Goal: Task Accomplishment & Management: Complete application form

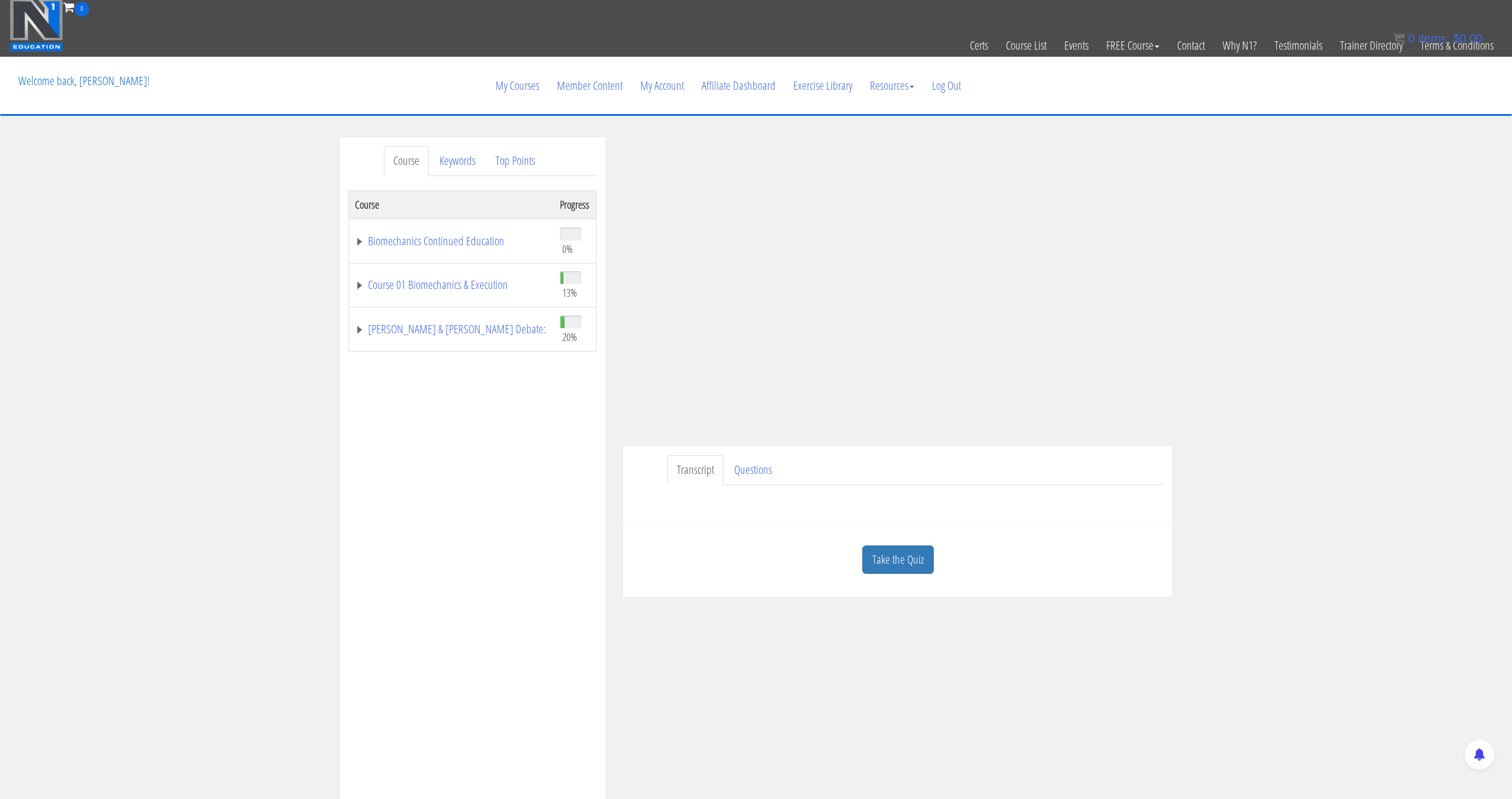
click at [881, 566] on link "Take the Quiz" at bounding box center [898, 559] width 72 height 29
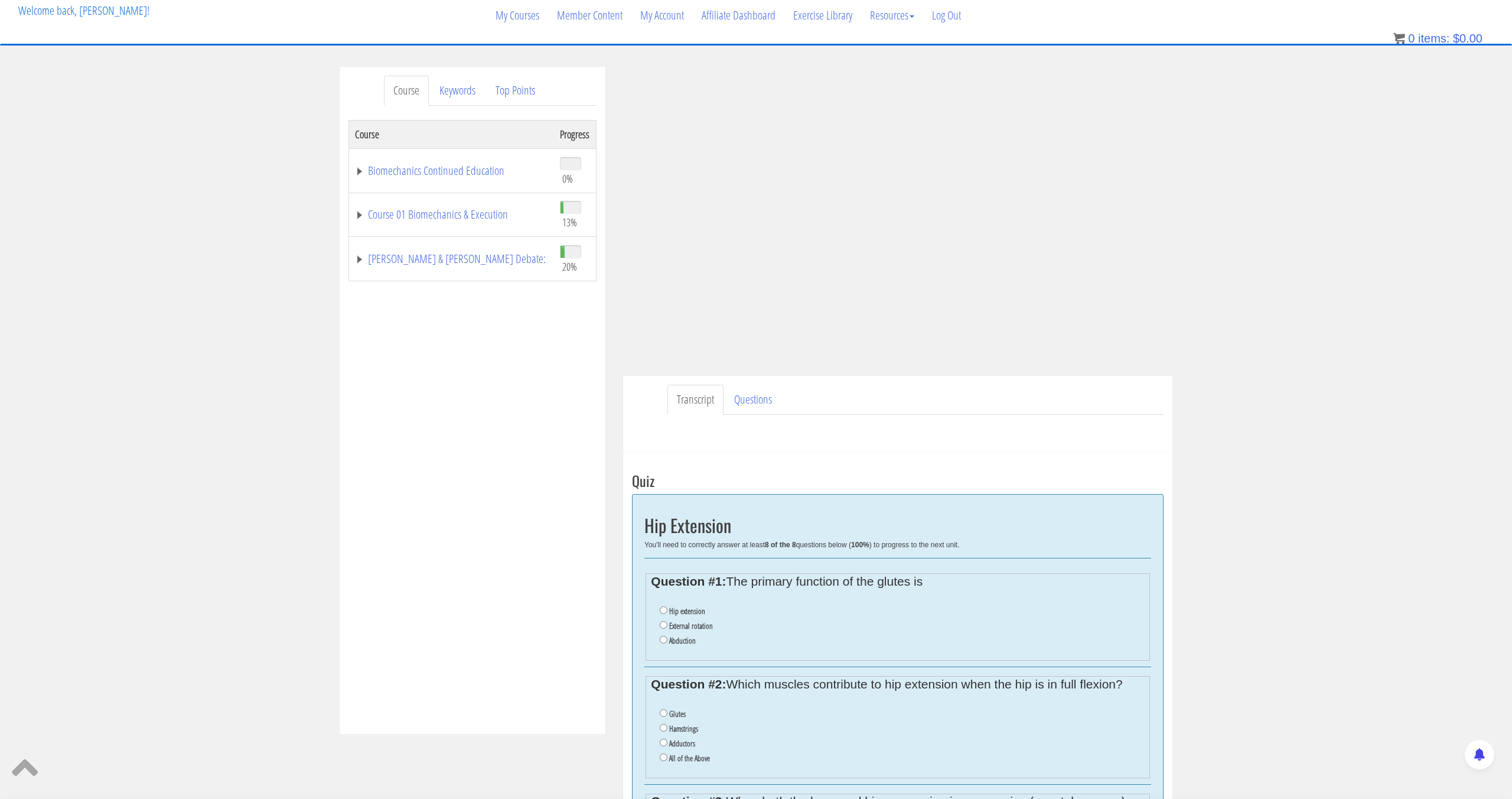
scroll to position [75, 0]
click at [693, 612] on label "Hip extension" at bounding box center [687, 609] width 36 height 10
click at [667, 612] on input "Hip extension" at bounding box center [663, 608] width 8 height 8
radio input "true"
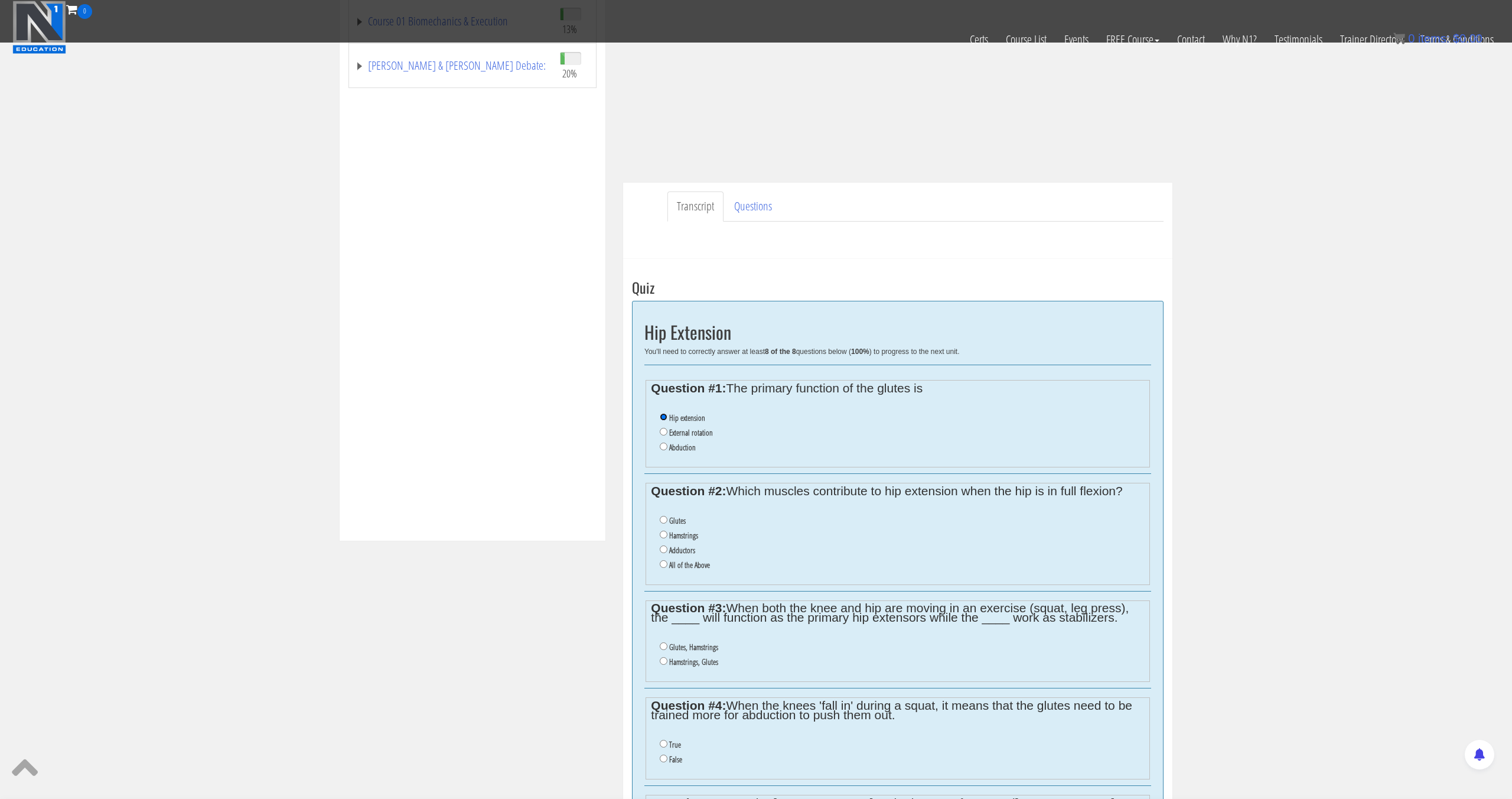
scroll to position [222, 0]
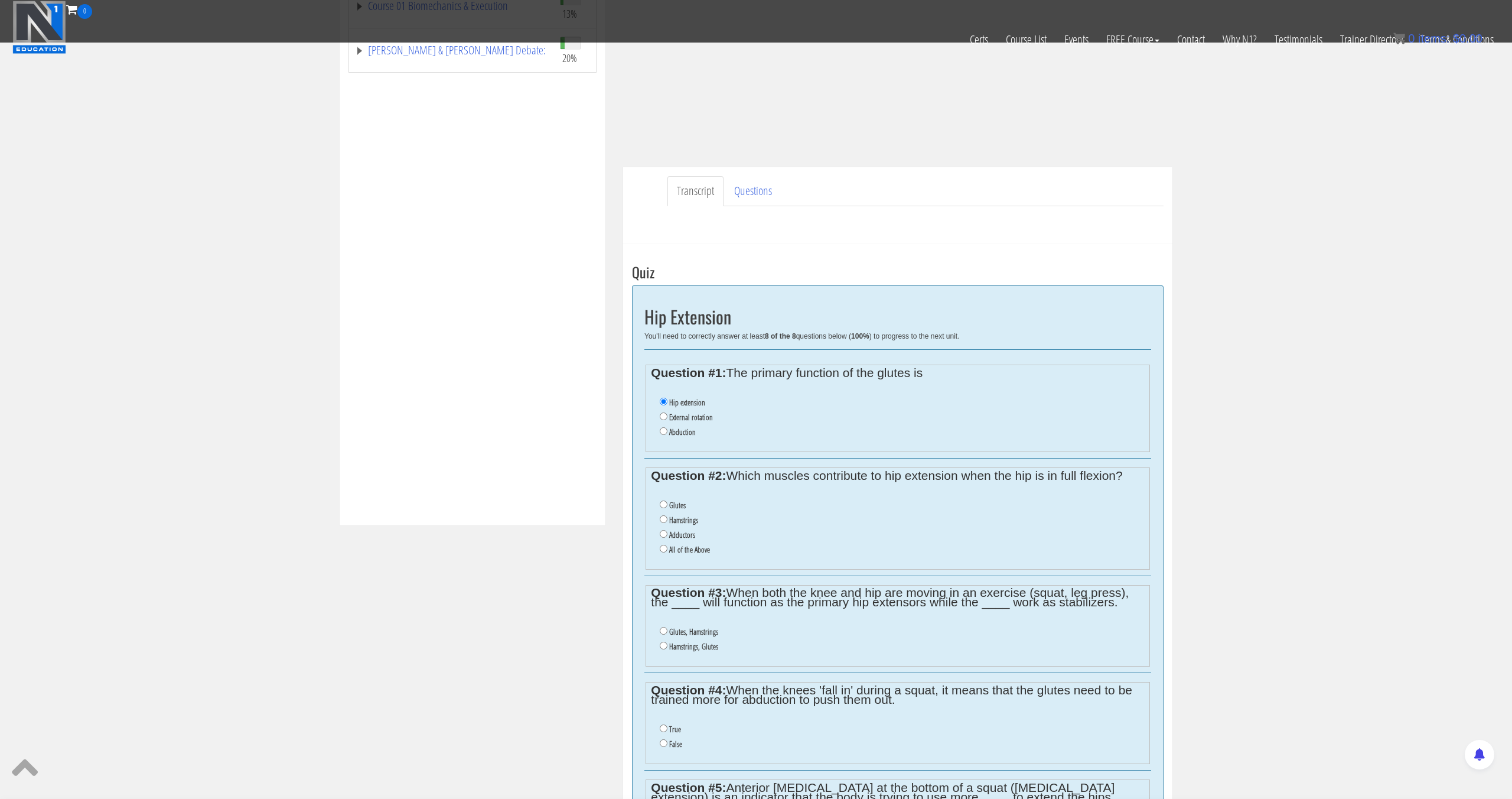
click at [693, 550] on label "All of the Above" at bounding box center [690, 549] width 41 height 10
click at [667, 550] on input "All of the Above" at bounding box center [663, 549] width 8 height 8
radio input "true"
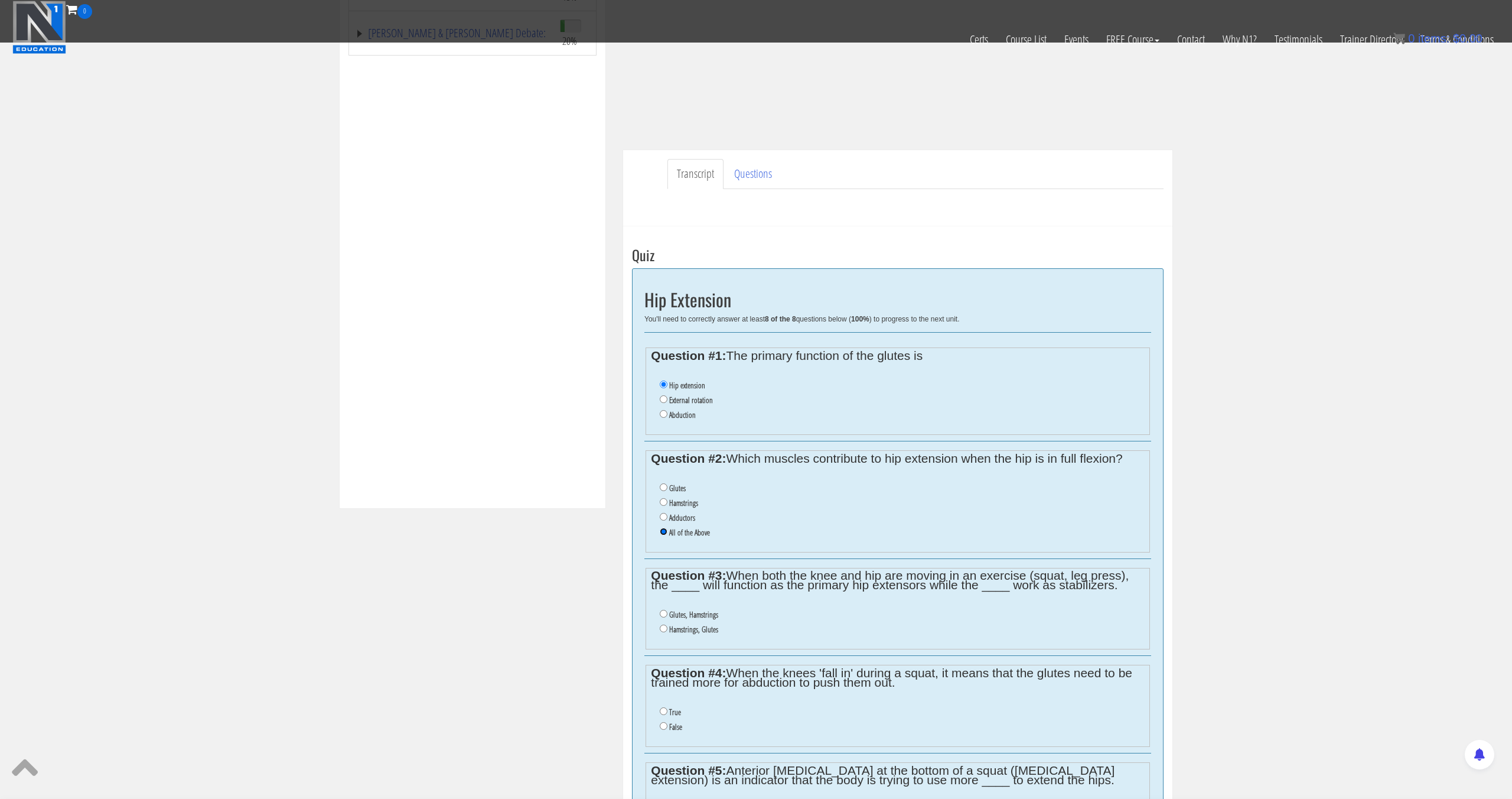
scroll to position [243, 0]
click at [699, 614] on label "Glutes, Hamstrings" at bounding box center [693, 611] width 49 height 10
click at [667, 614] on input "Glutes, Hamstrings" at bounding box center [663, 610] width 8 height 8
radio input "true"
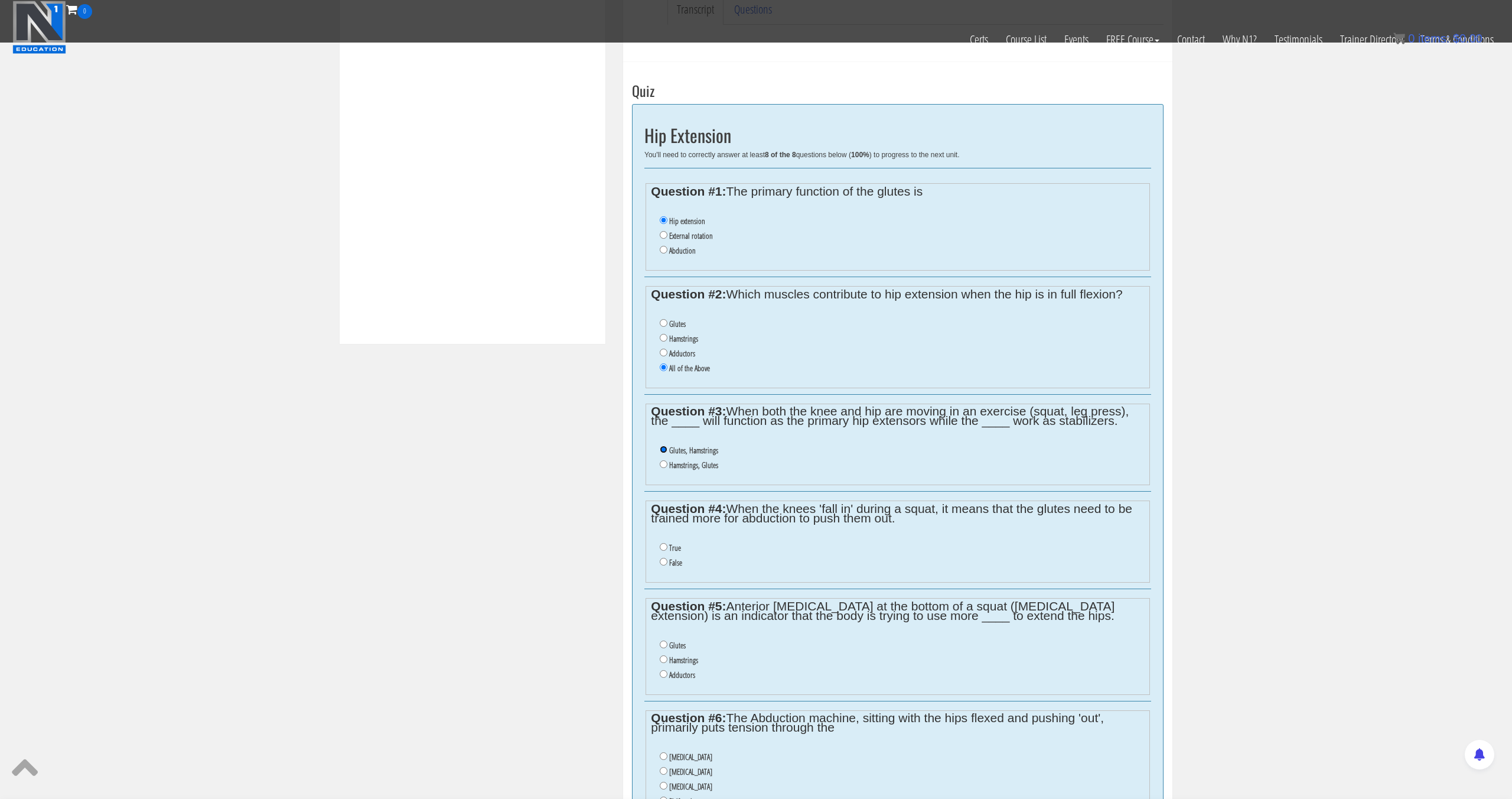
scroll to position [406, 0]
click at [681, 545] on li "True" at bounding box center [902, 545] width 484 height 15
click at [666, 553] on li "False" at bounding box center [902, 560] width 484 height 15
click at [663, 542] on input "True" at bounding box center [663, 544] width 8 height 8
radio input "true"
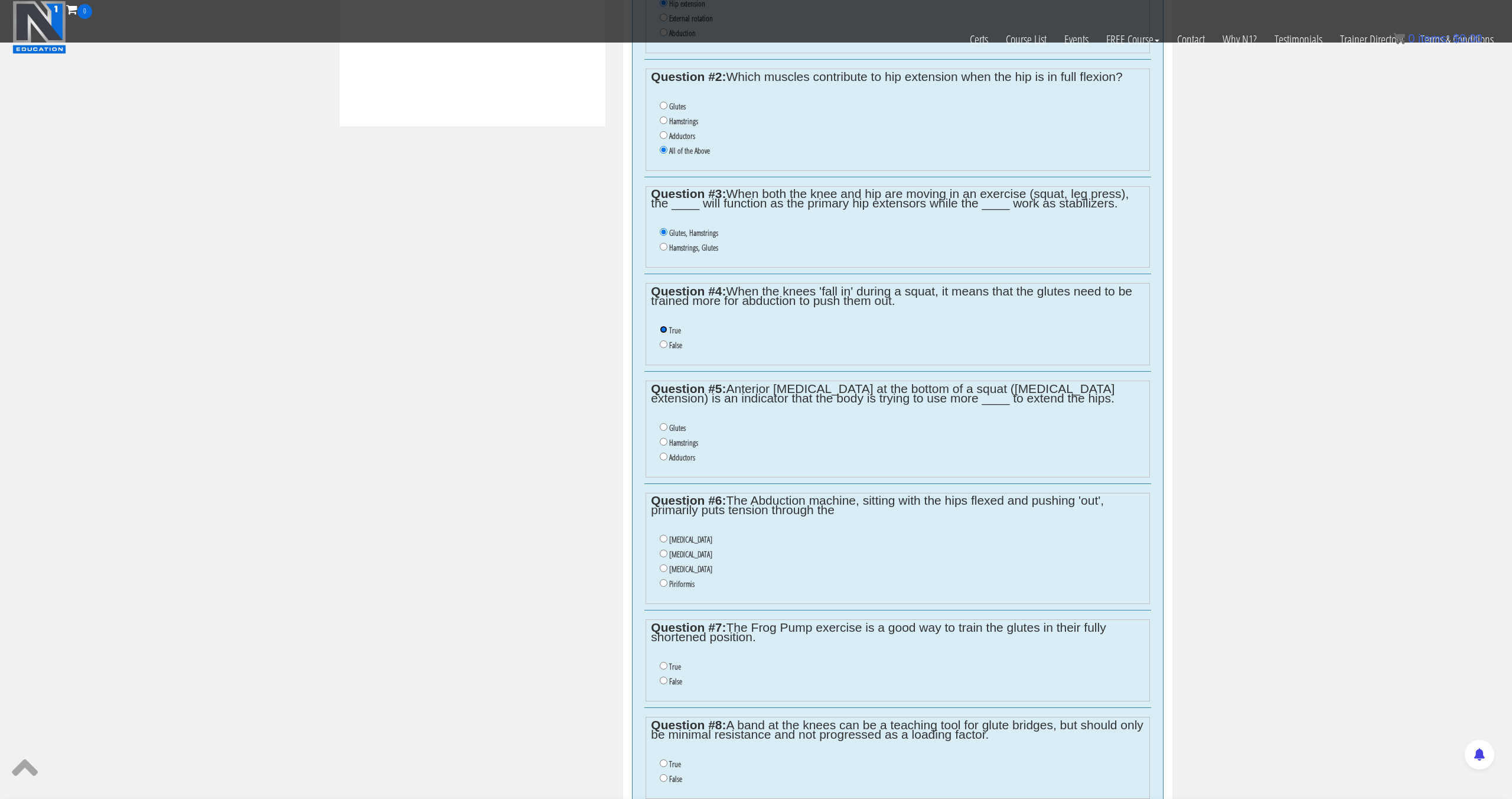
scroll to position [621, 0]
click at [684, 445] on label "Hamstrings" at bounding box center [683, 441] width 29 height 10
click at [667, 445] on input "Hamstrings" at bounding box center [663, 441] width 8 height 8
radio input "true"
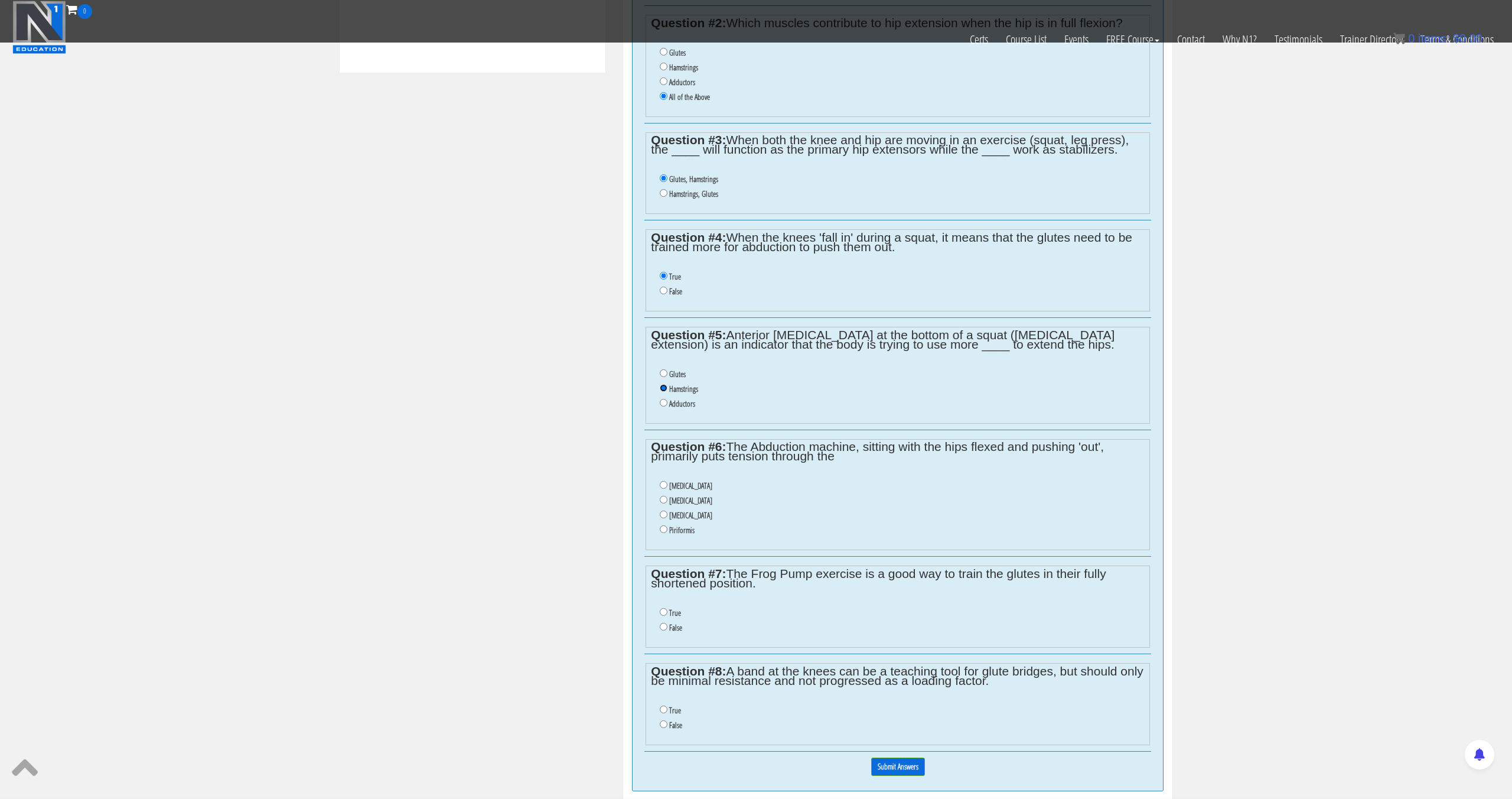
scroll to position [838, 0]
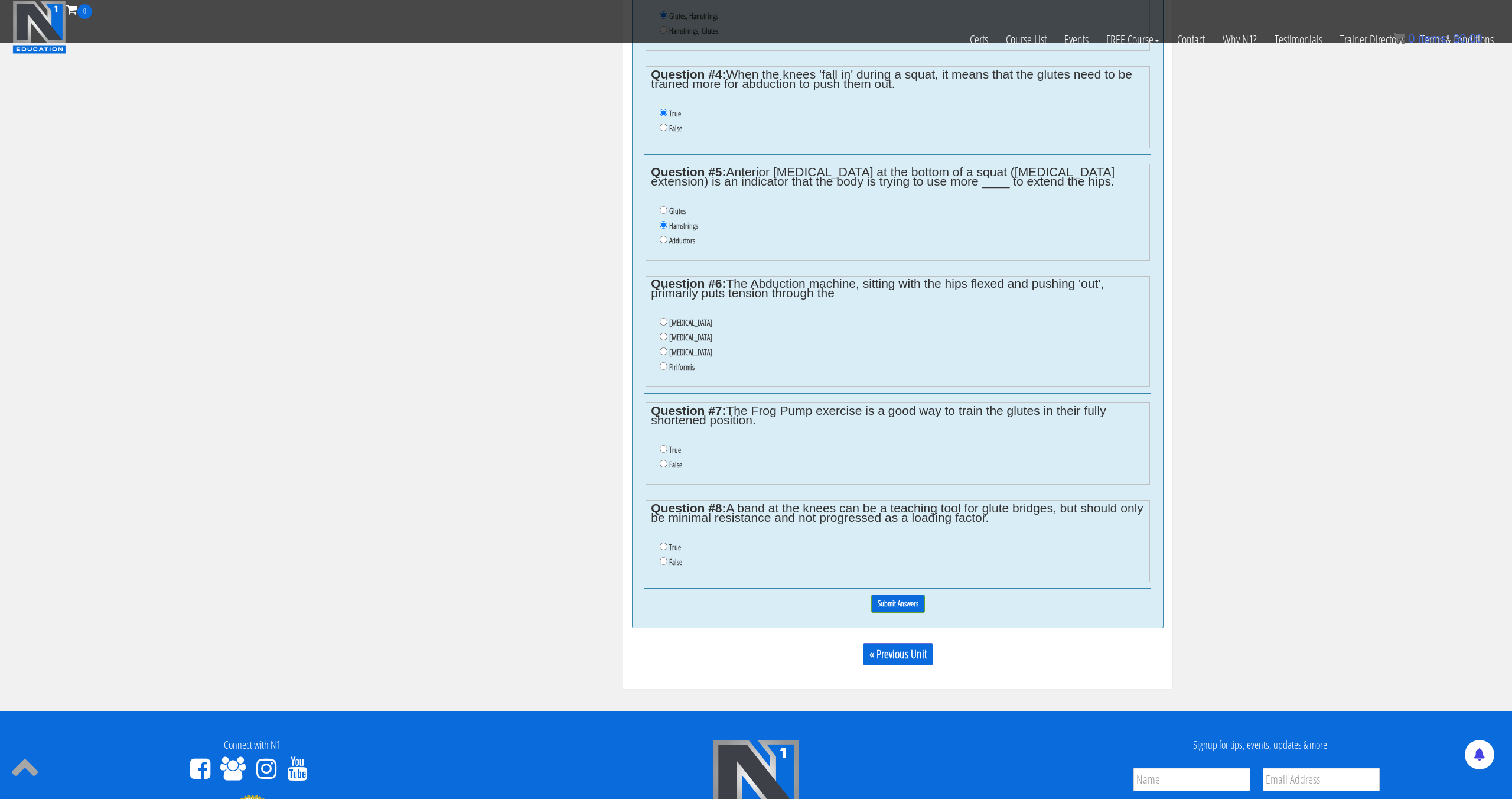
click at [670, 463] on label "False" at bounding box center [676, 464] width 13 height 10
click at [667, 463] on input "False" at bounding box center [663, 464] width 8 height 8
radio input "true"
click at [671, 544] on label "True" at bounding box center [675, 547] width 11 height 10
click at [667, 544] on input "True" at bounding box center [663, 546] width 8 height 8
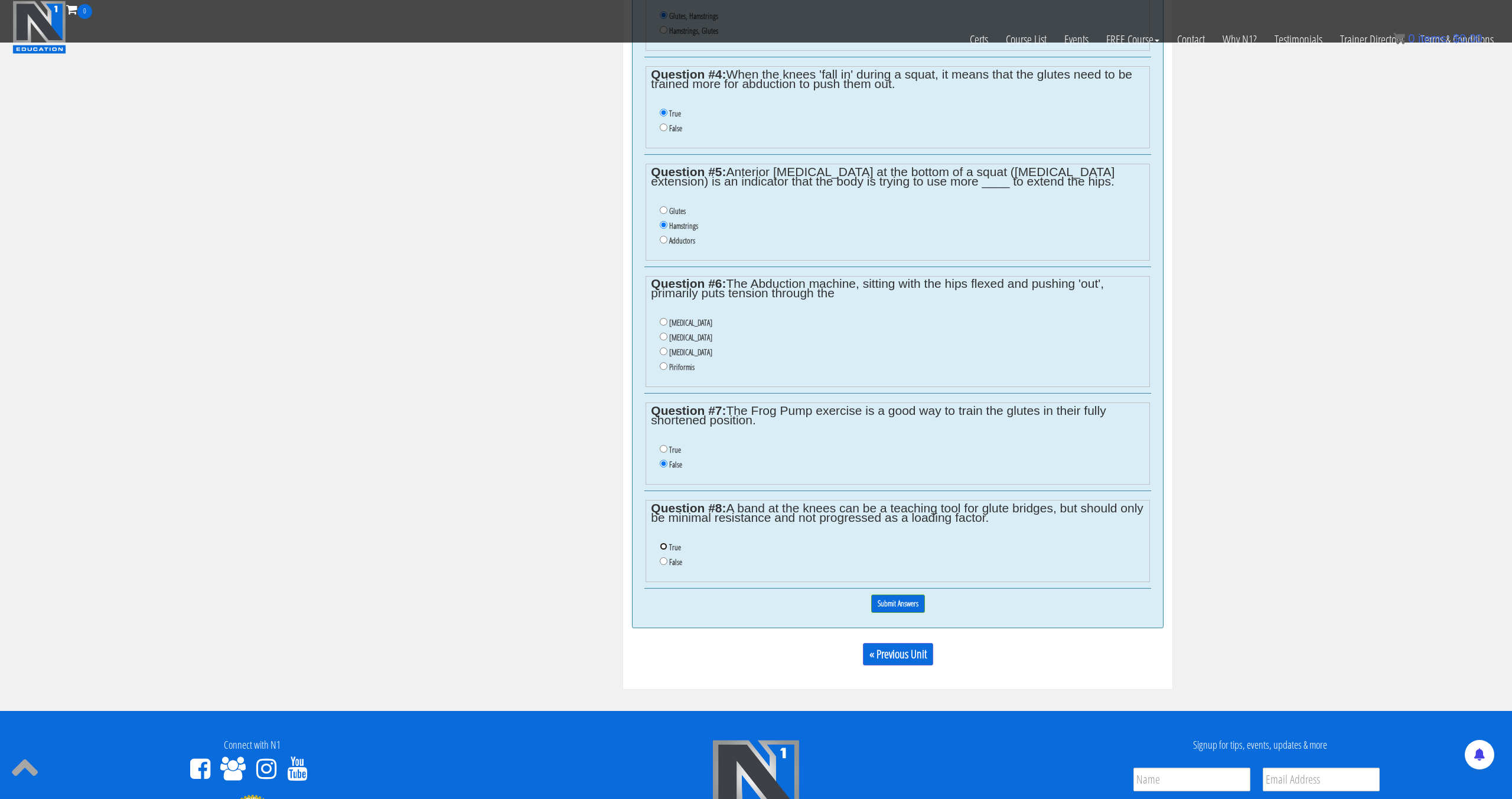
radio input "true"
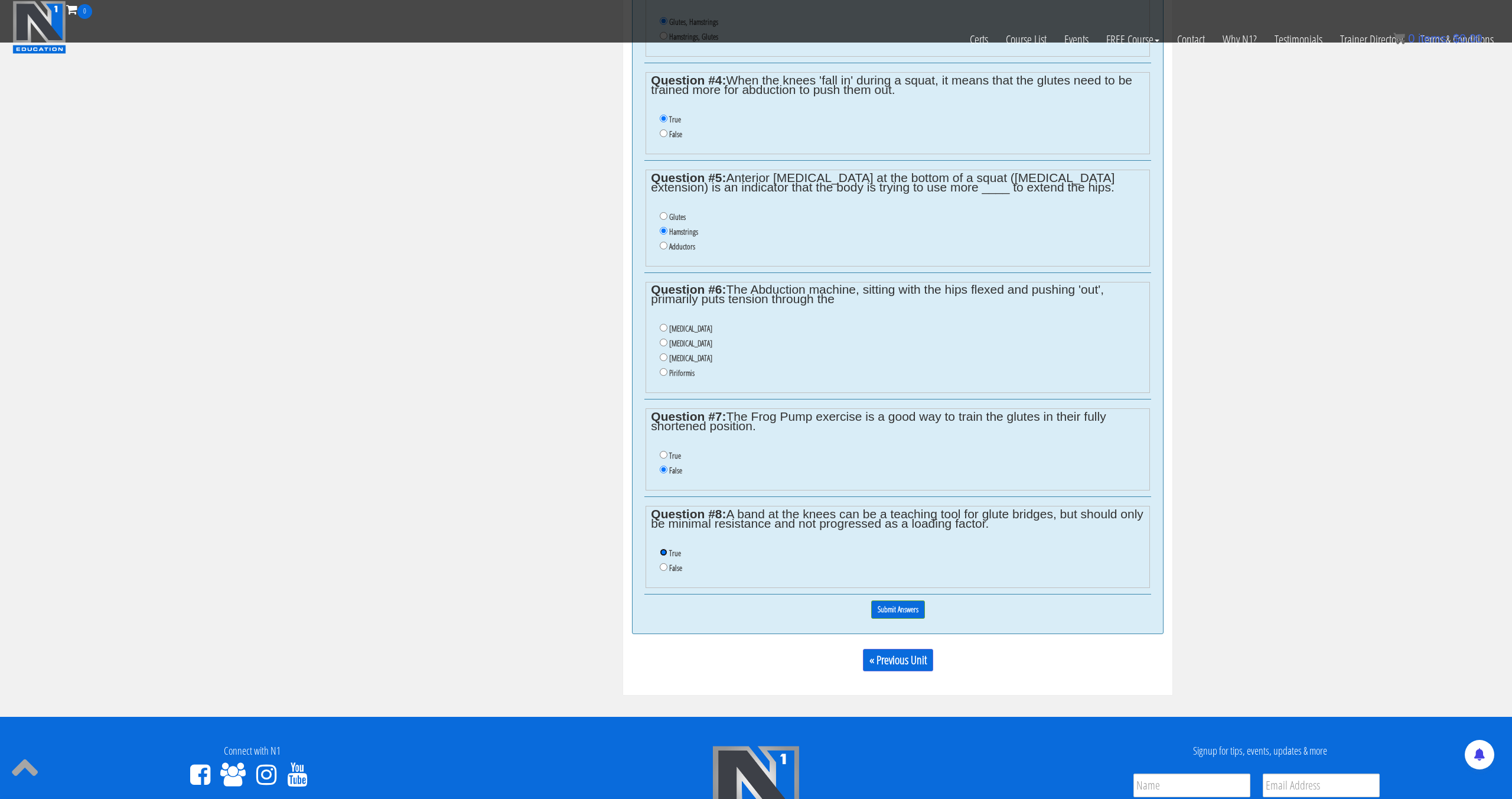
scroll to position [830, 0]
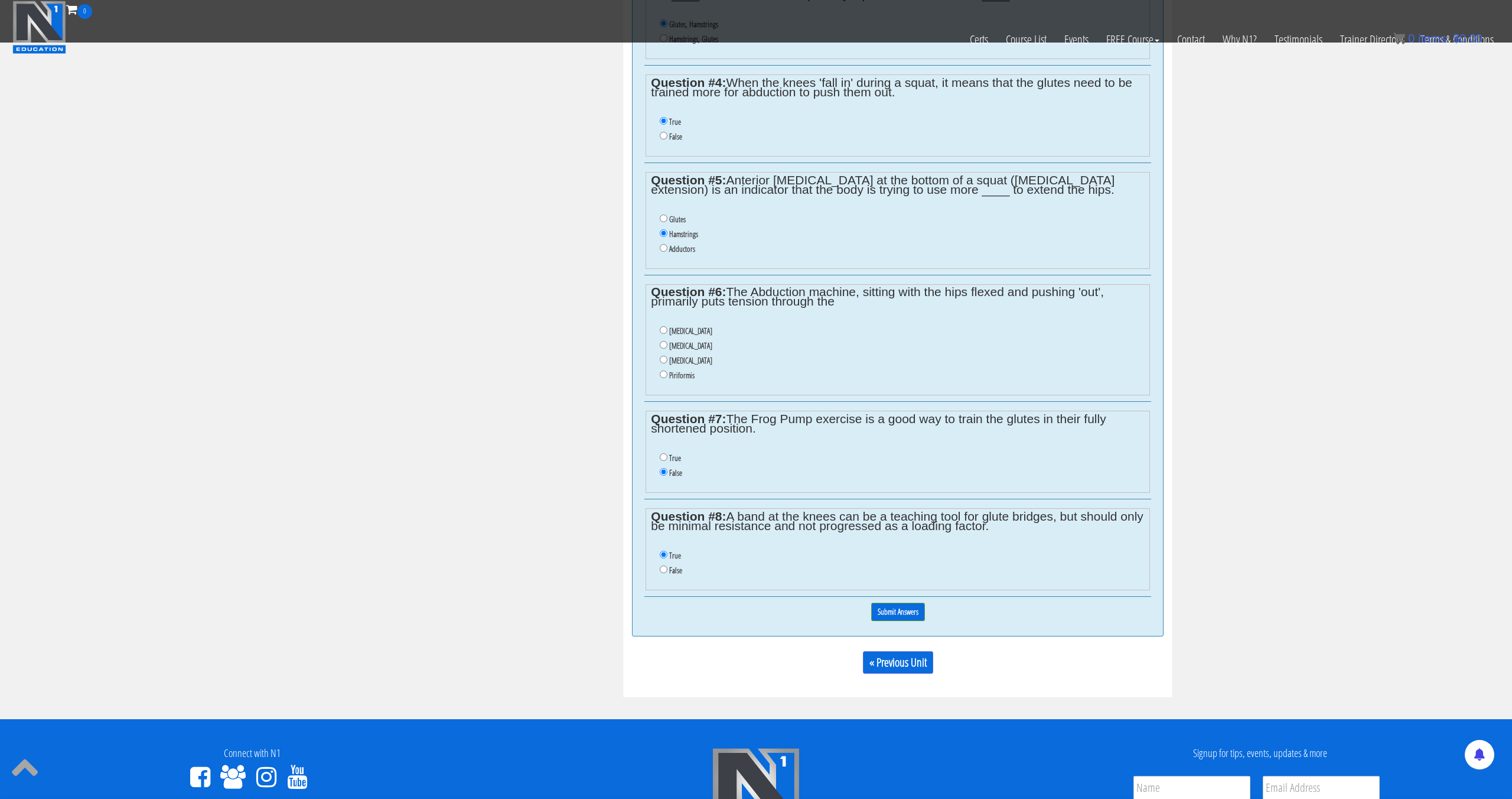
click at [705, 358] on label "[MEDICAL_DATA]" at bounding box center [691, 360] width 43 height 10
click at [667, 358] on input "[MEDICAL_DATA]" at bounding box center [663, 360] width 8 height 8
radio input "true"
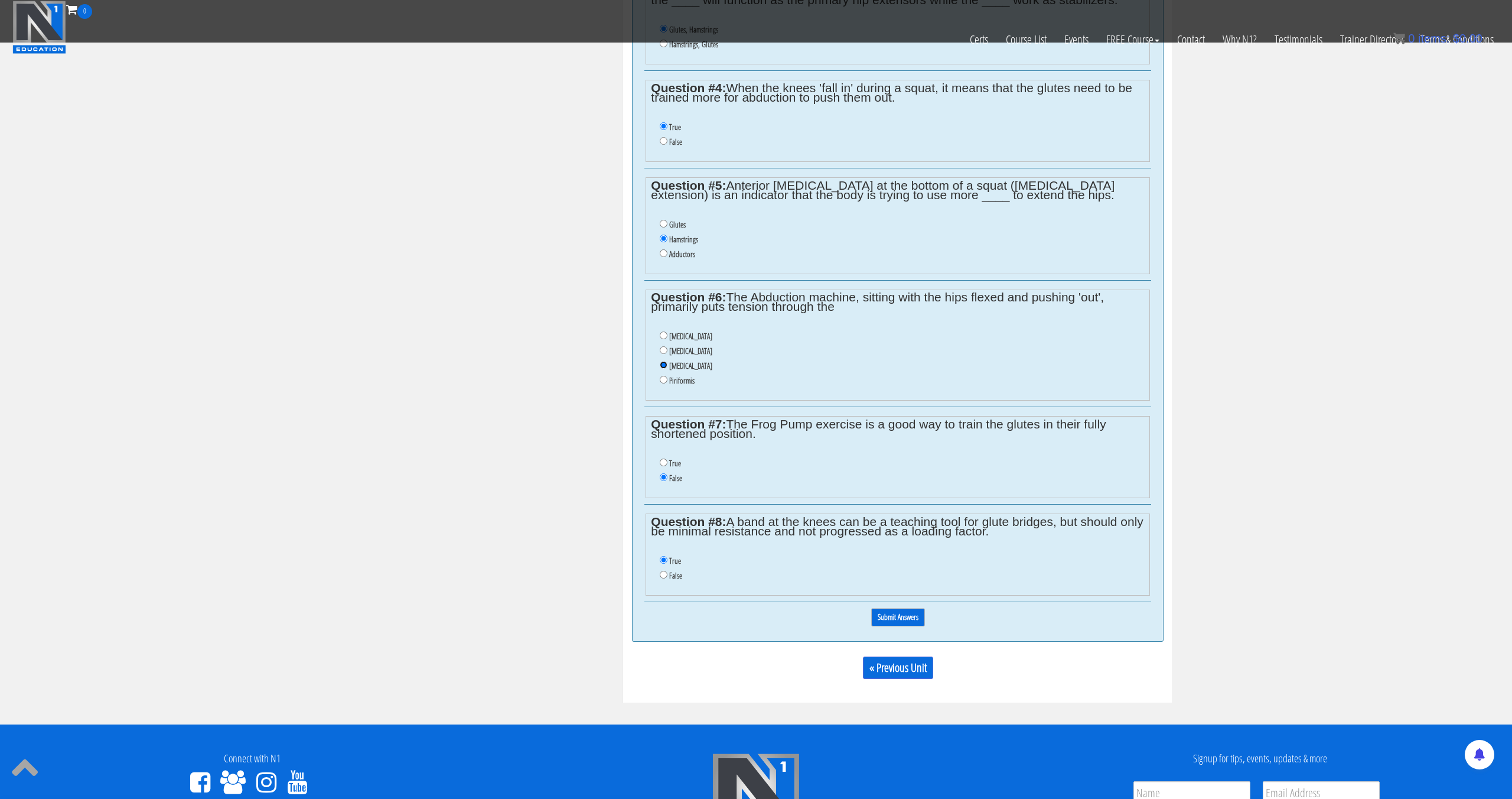
scroll to position [823, 0]
click at [900, 626] on input "Submit Answers" at bounding box center [898, 618] width 54 height 19
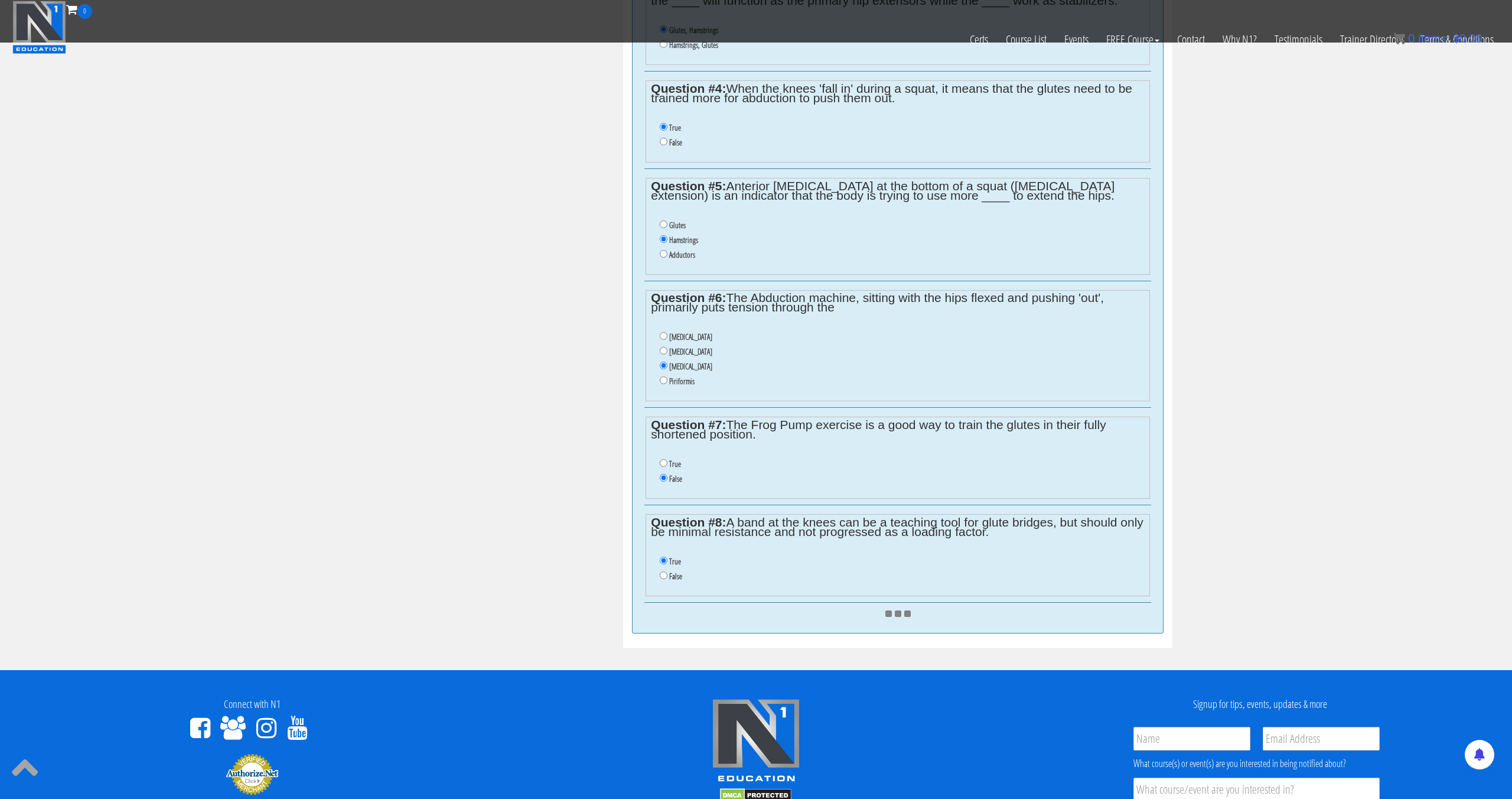
scroll to position [823, 0]
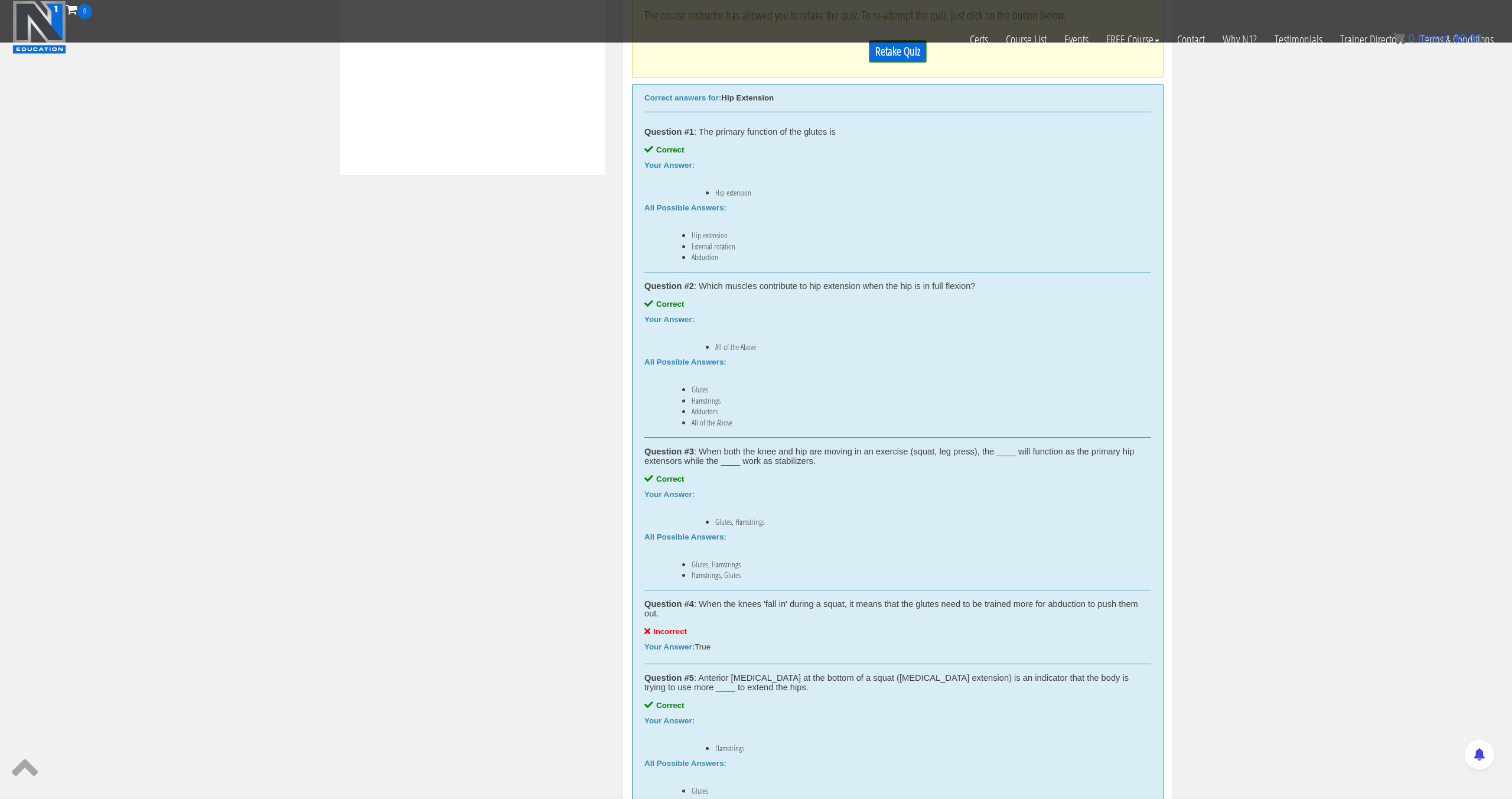
scroll to position [570, 0]
